Goal: Task Accomplishment & Management: Manage account settings

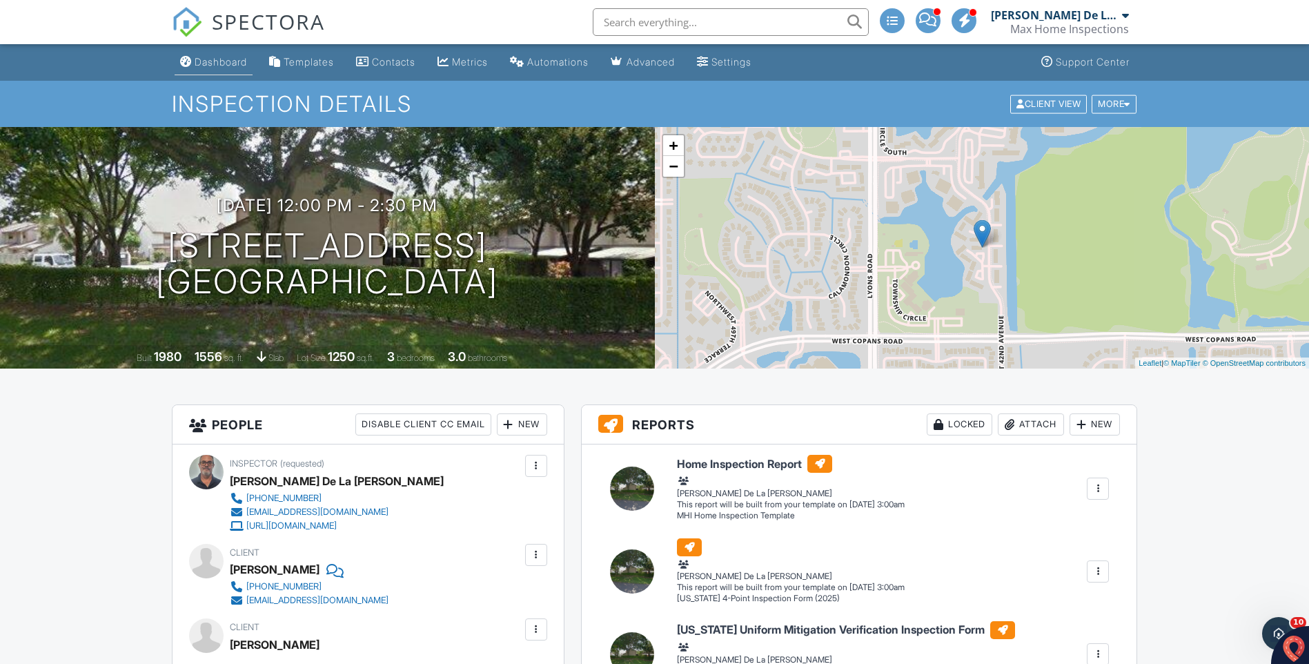
click at [204, 56] on div "Dashboard" at bounding box center [221, 62] width 52 height 12
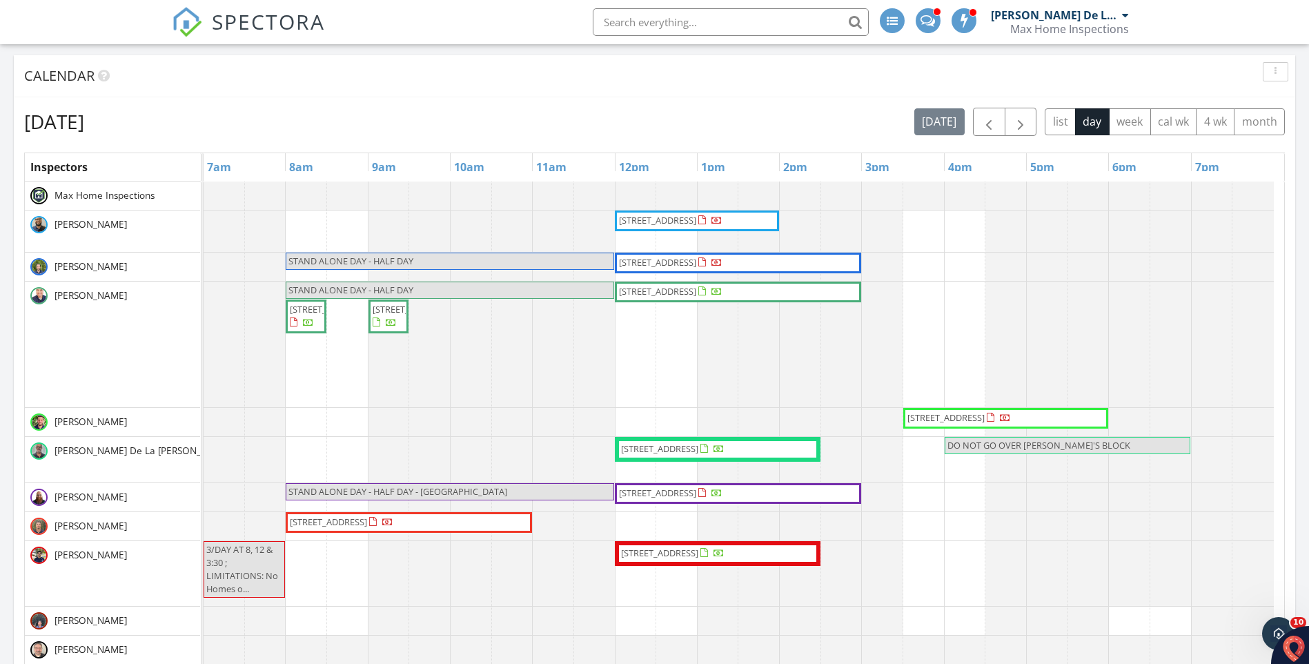
click at [698, 451] on span "2659 NW 42nd Ave, Coconut Creek 33066" at bounding box center [659, 448] width 77 height 12
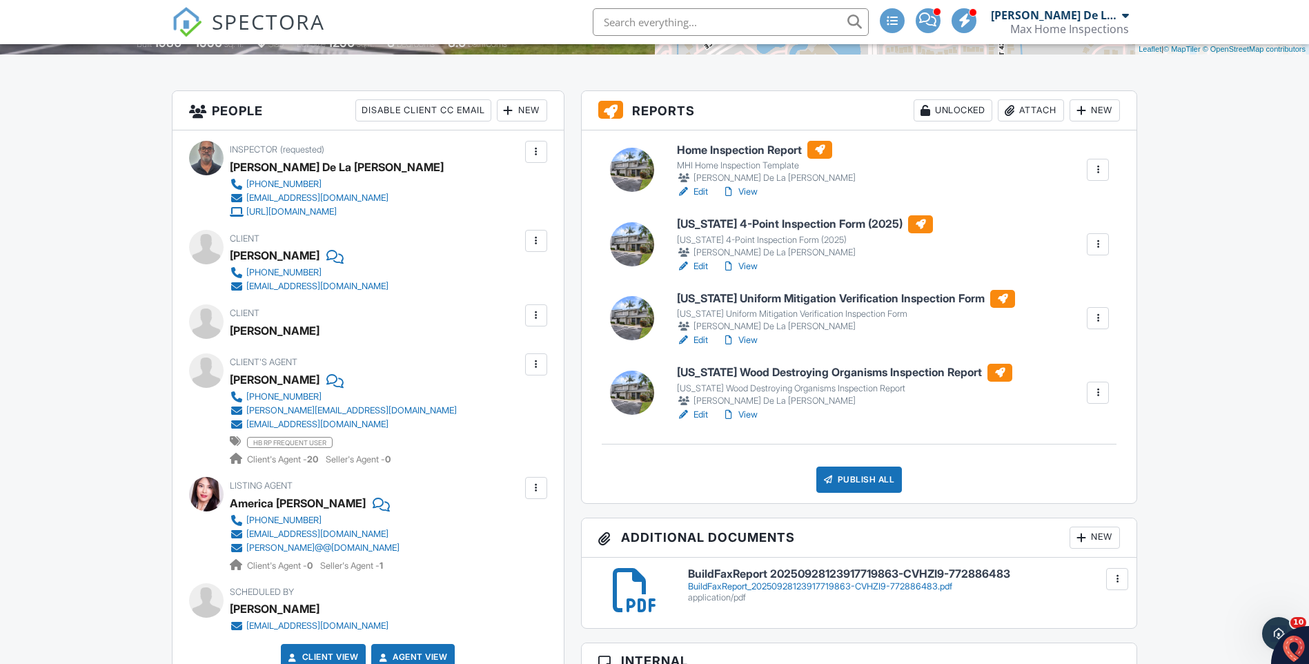
scroll to position [483, 0]
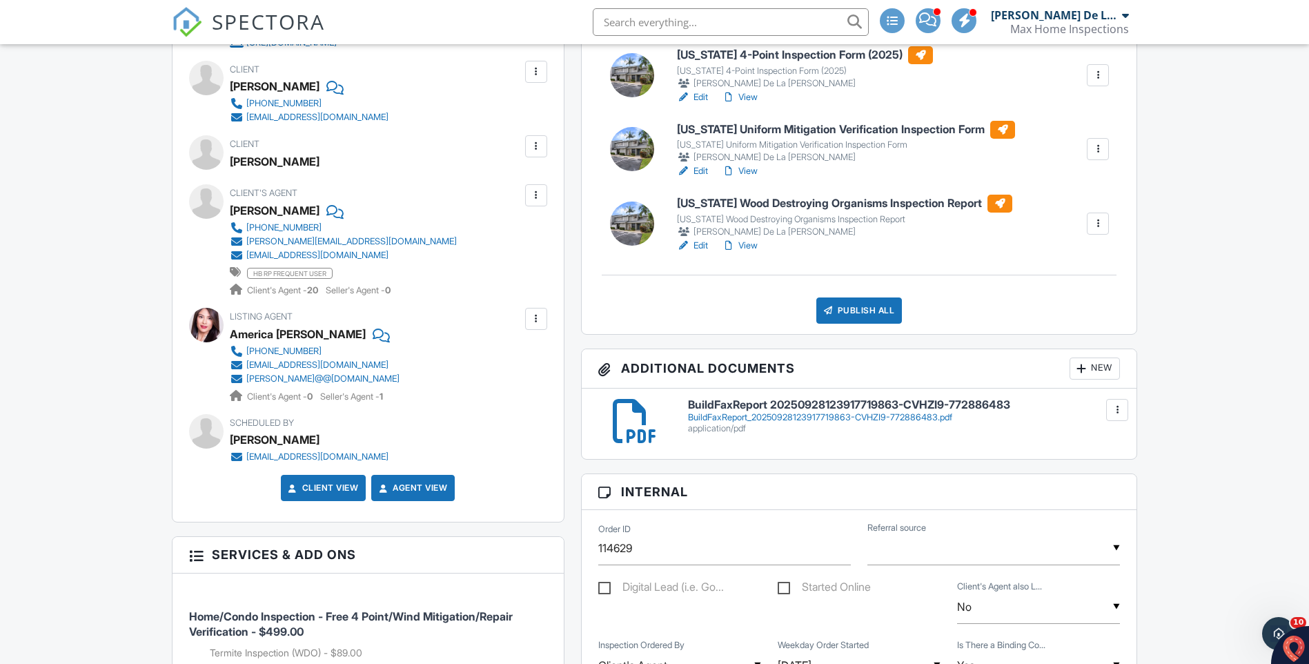
click at [755, 425] on div "application/pdf" at bounding box center [904, 428] width 433 height 11
click at [210, 329] on div at bounding box center [206, 325] width 35 height 35
click at [209, 192] on div at bounding box center [206, 201] width 35 height 35
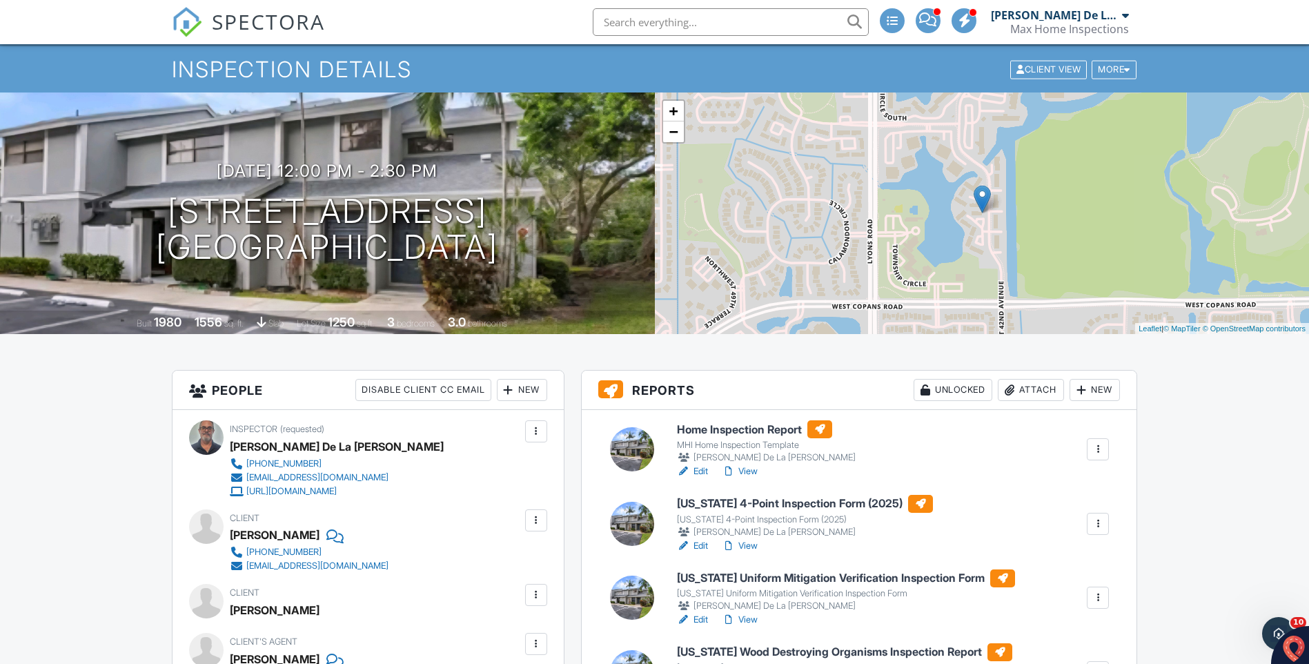
scroll to position [0, 0]
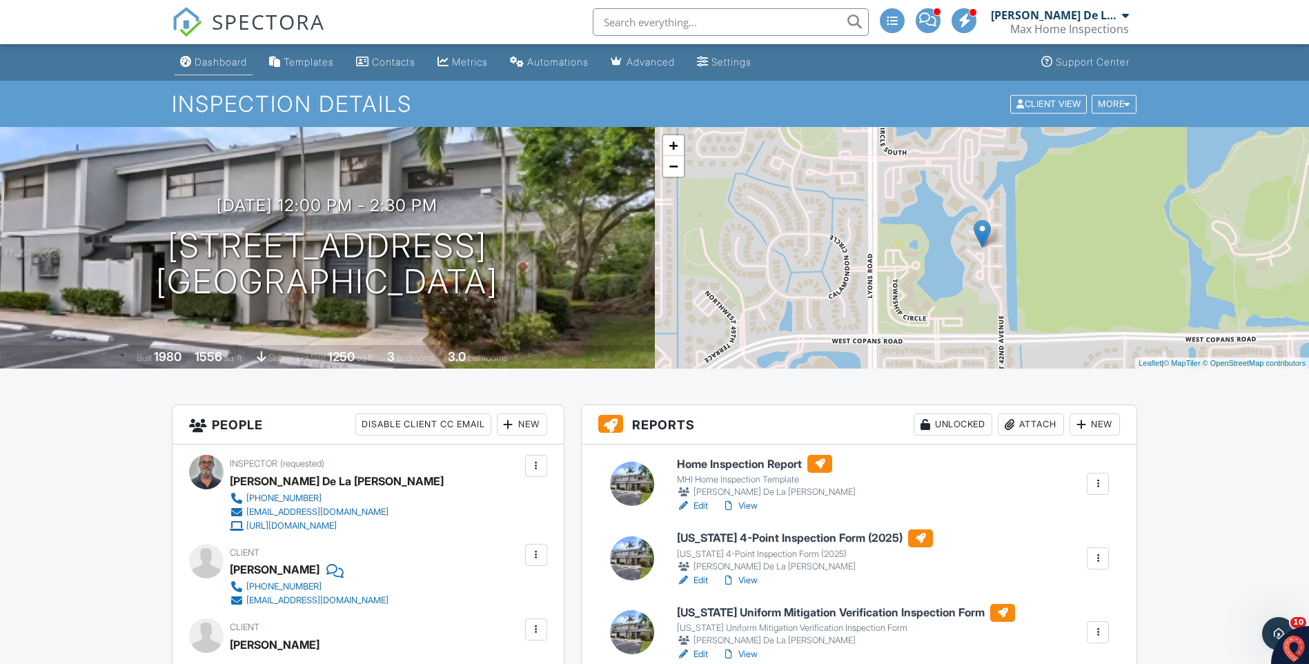
click at [210, 63] on div "Dashboard" at bounding box center [221, 62] width 52 height 12
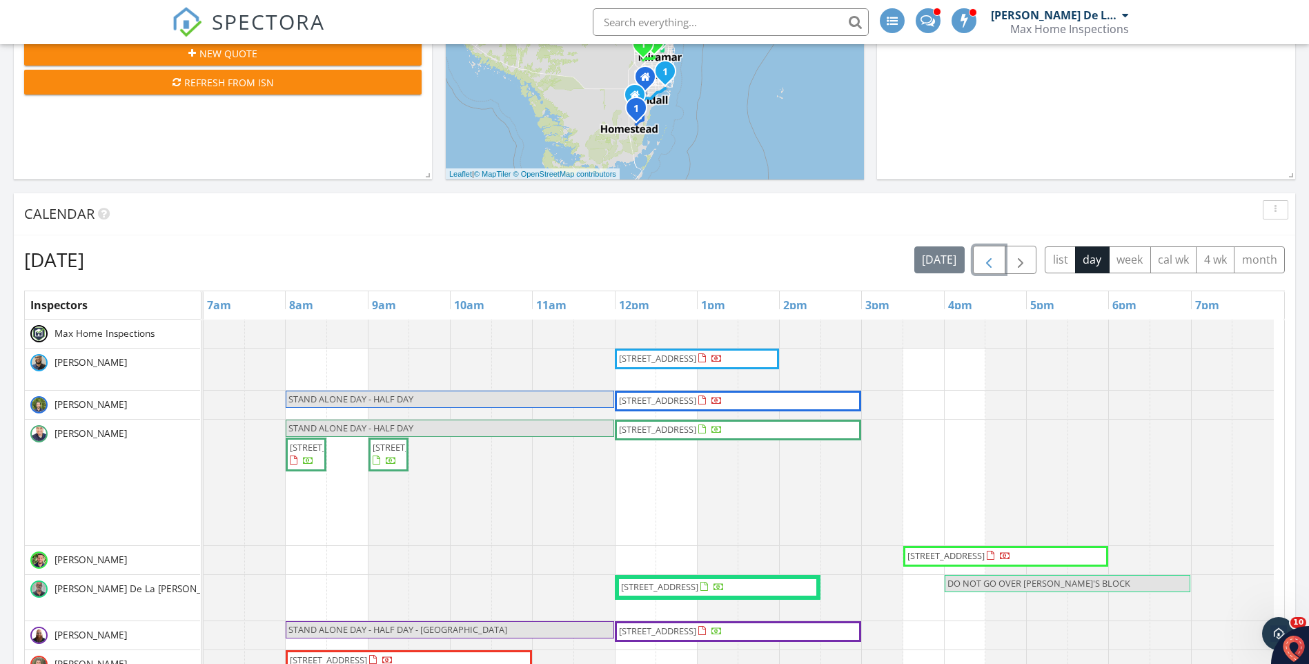
click at [987, 256] on span "button" at bounding box center [989, 260] width 17 height 17
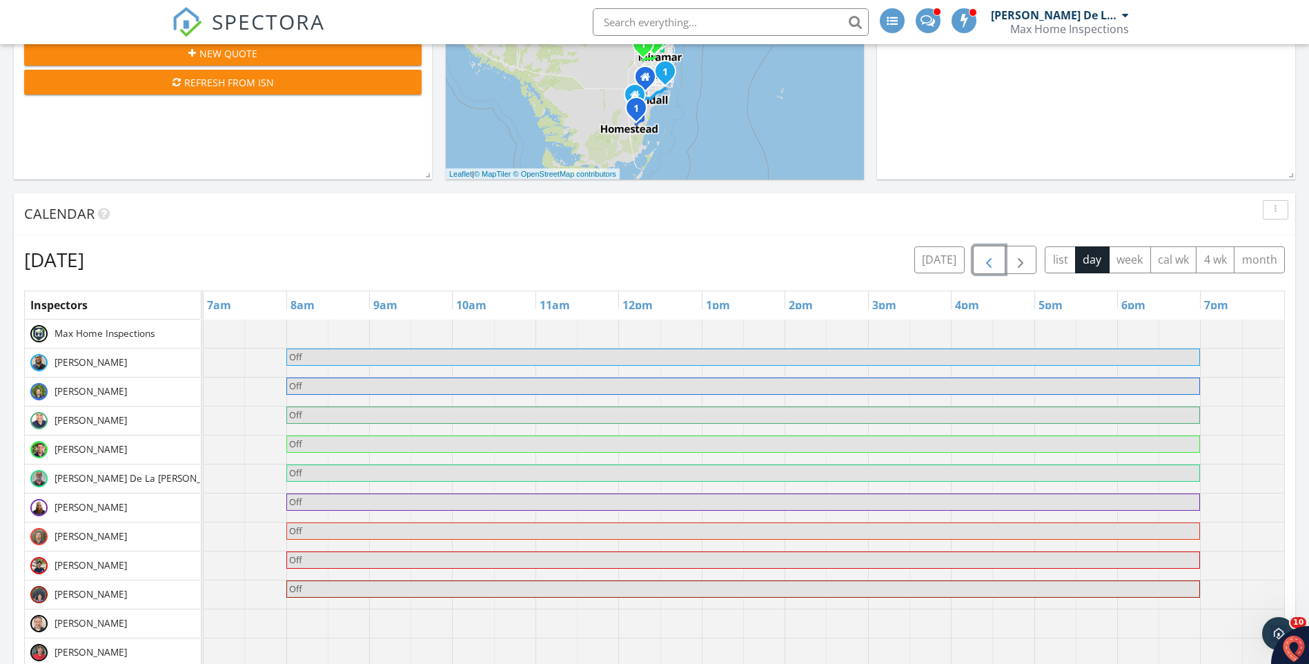
click at [981, 261] on span "button" at bounding box center [989, 260] width 17 height 17
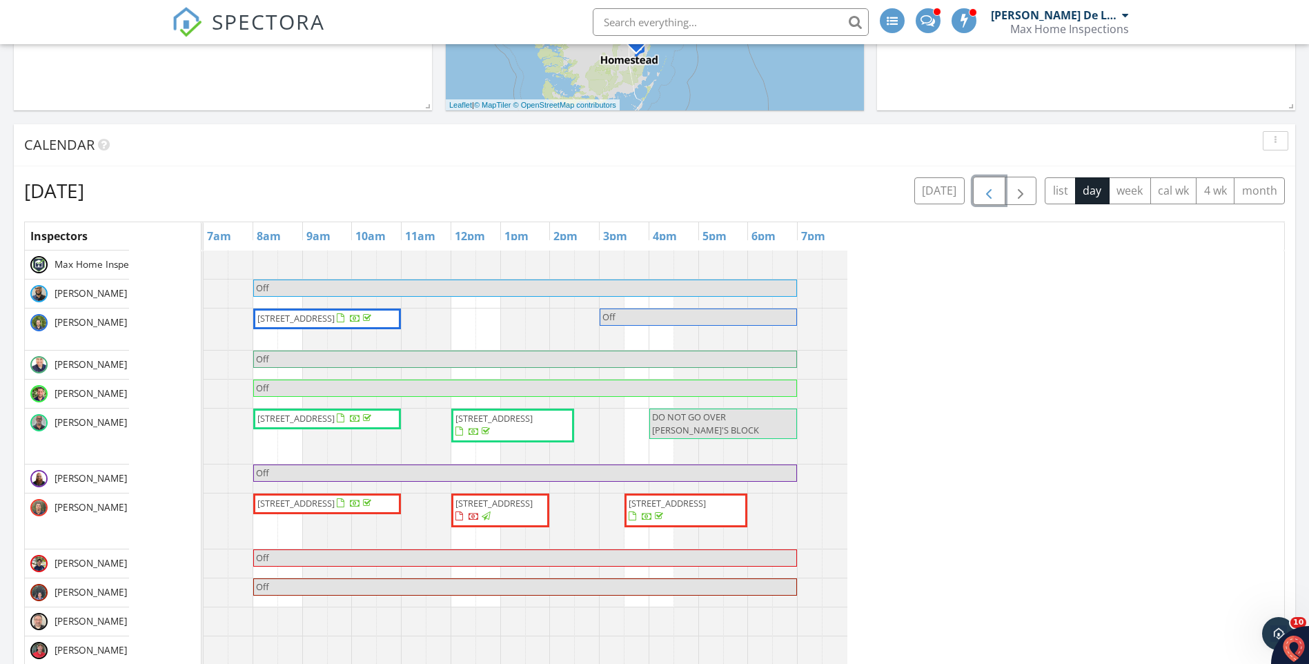
scroll to position [1312, 1330]
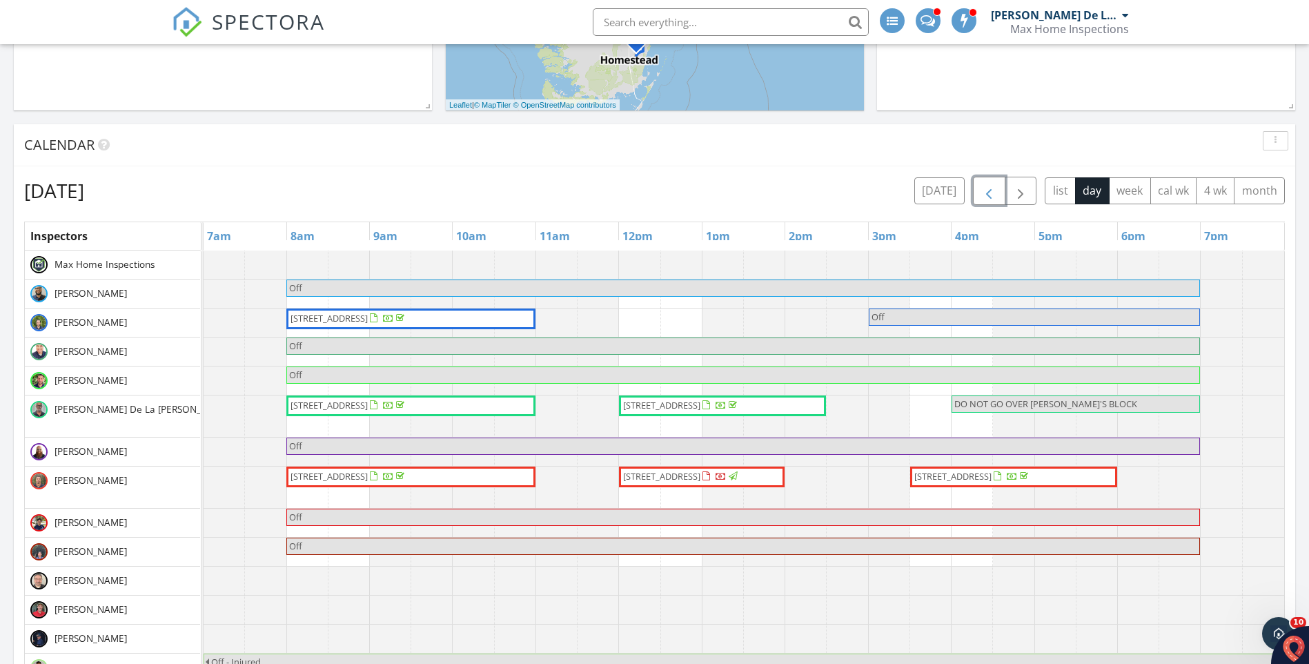
click at [368, 320] on span "658 NE 195th St, Miami 33179" at bounding box center [329, 318] width 77 height 12
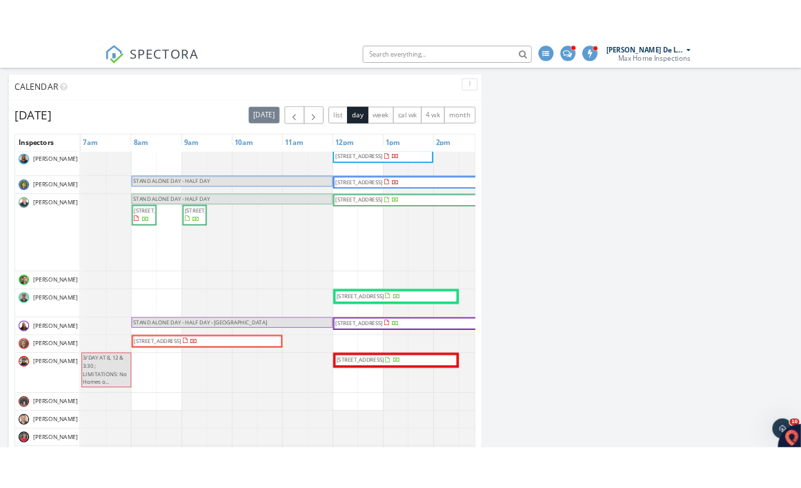
scroll to position [1312, 823]
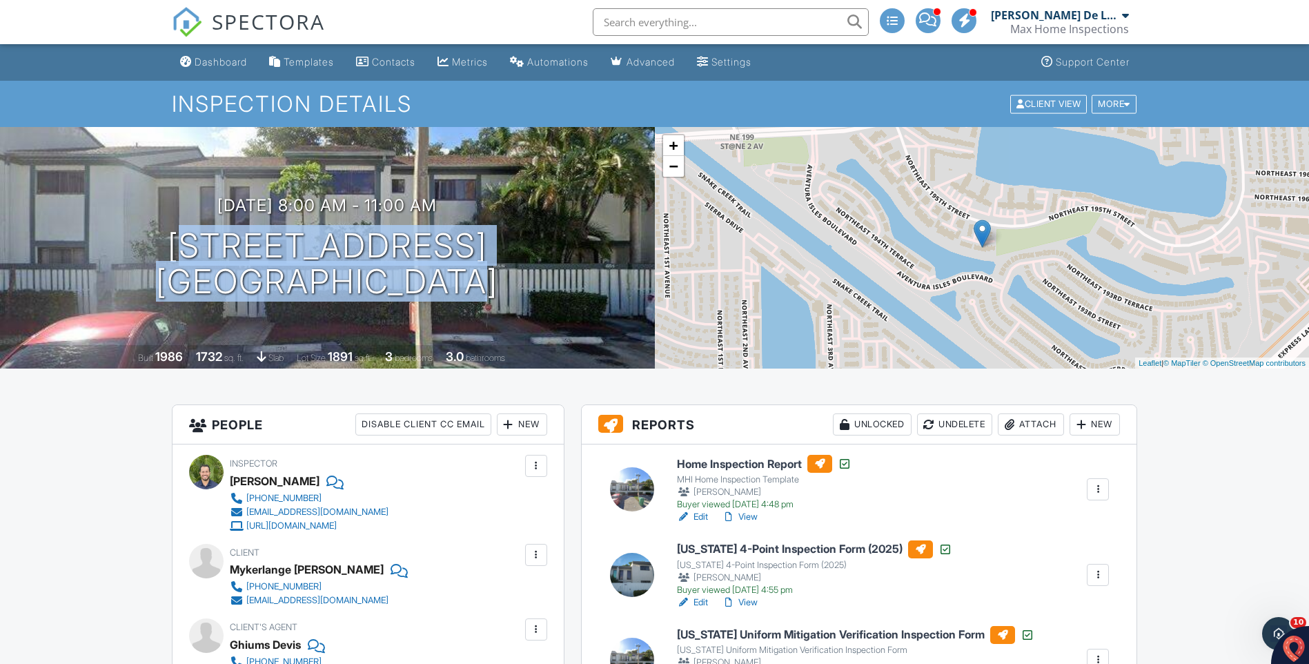
click at [748, 517] on link "View" at bounding box center [740, 517] width 36 height 14
